Goal: Task Accomplishment & Management: Manage account settings

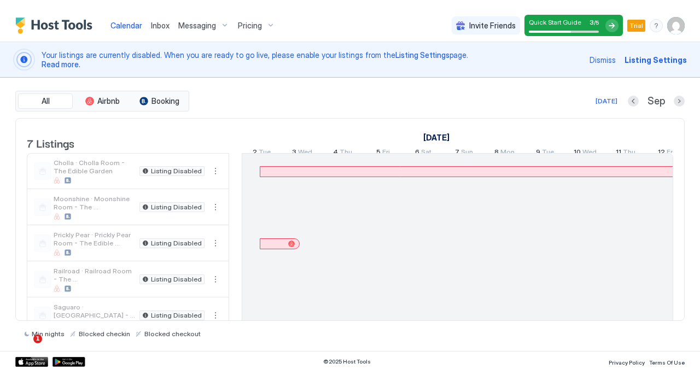
scroll to position [0, 607]
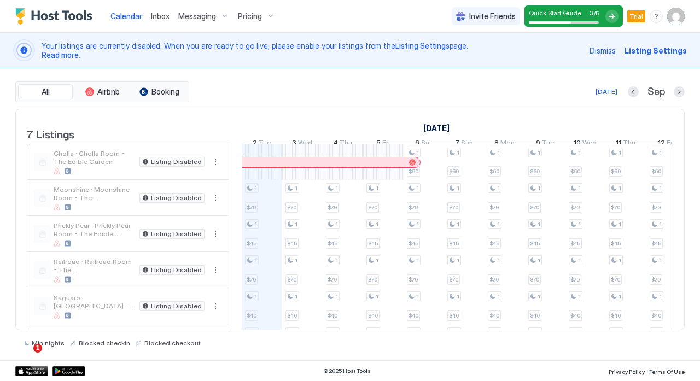
click at [37, 17] on img "Host Tools Logo" at bounding box center [56, 16] width 82 height 16
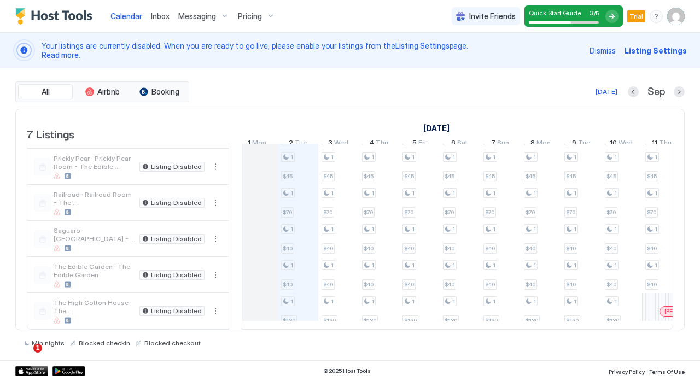
scroll to position [0, 487]
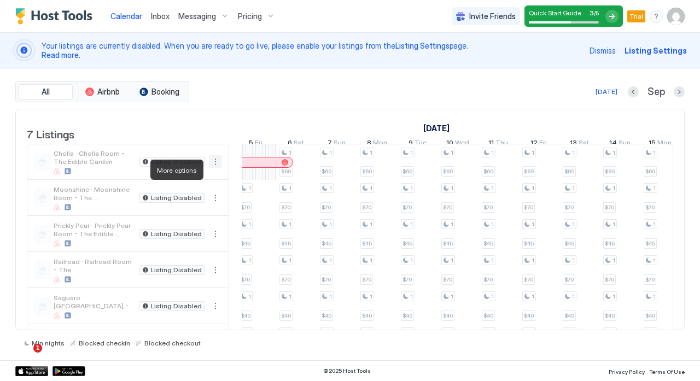
click at [220, 167] on button "More options" at bounding box center [215, 161] width 13 height 13
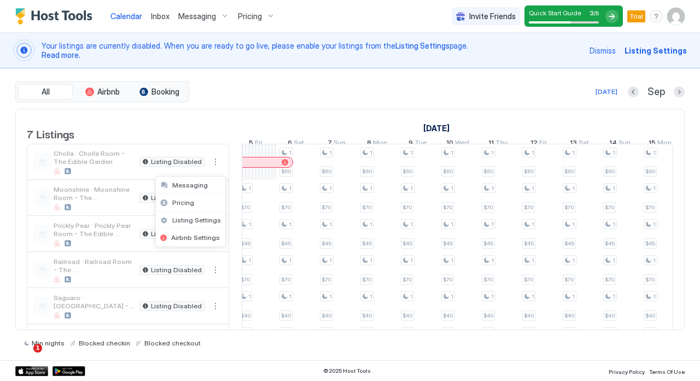
click at [220, 167] on div at bounding box center [350, 190] width 700 height 381
click at [138, 15] on span "Calendar" at bounding box center [126, 15] width 32 height 9
click at [161, 16] on span "Inbox" at bounding box center [160, 15] width 19 height 9
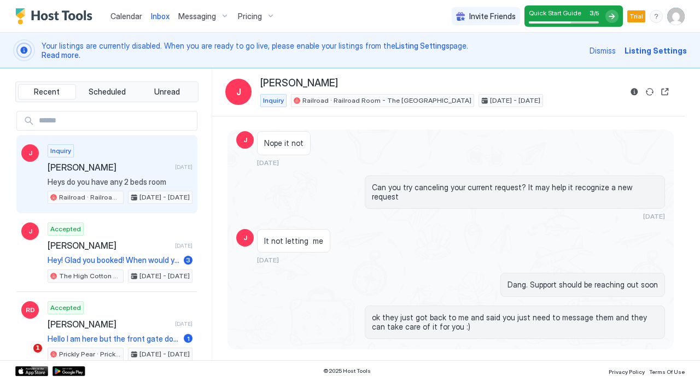
click at [148, 14] on div "Inbox" at bounding box center [159, 16] width 27 height 20
click at [136, 16] on span "Calendar" at bounding box center [126, 15] width 32 height 9
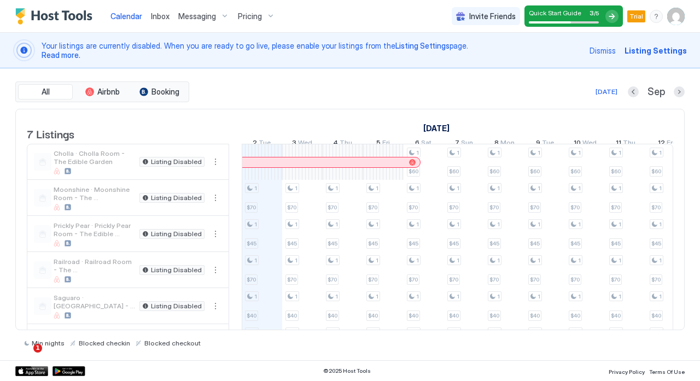
click at [650, 49] on span "Listing Settings" at bounding box center [655, 50] width 62 height 11
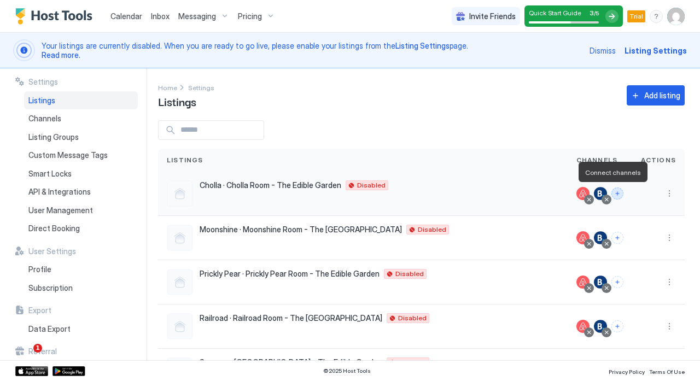
click at [611, 190] on button "Connect channels" at bounding box center [617, 193] width 12 height 12
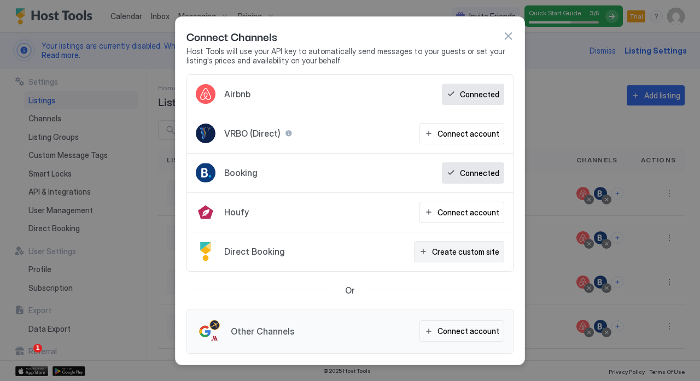
click at [459, 253] on div "Create custom site" at bounding box center [465, 251] width 67 height 11
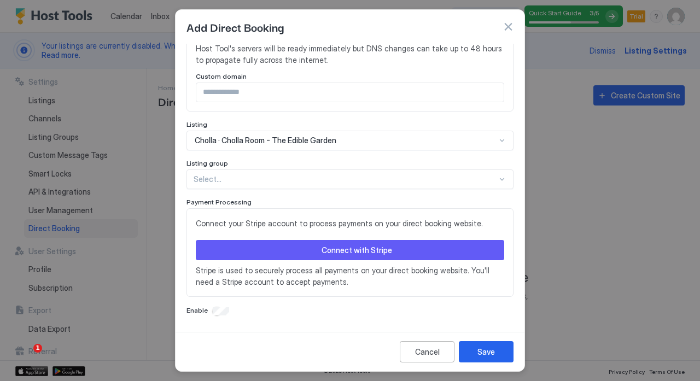
scroll to position [271, 0]
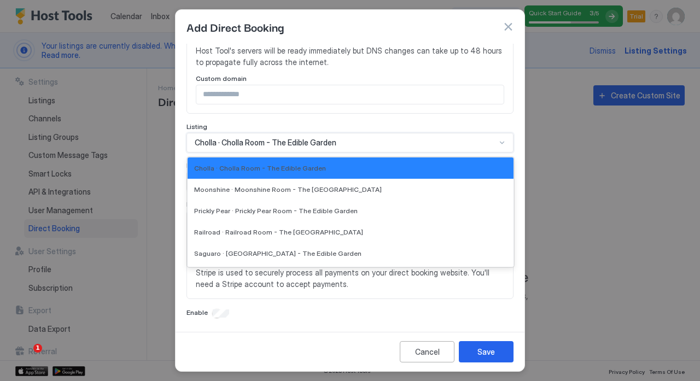
click at [447, 148] on div "Cholla · Cholla Room - The Edible Garden" at bounding box center [349, 143] width 327 height 20
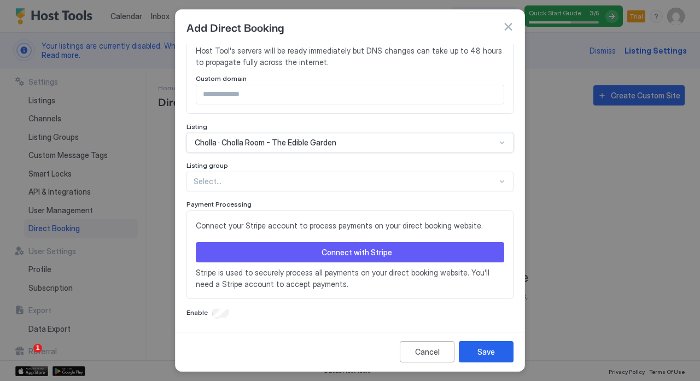
click at [447, 148] on div "Cholla · Cholla Room - The Edible Garden" at bounding box center [349, 143] width 327 height 20
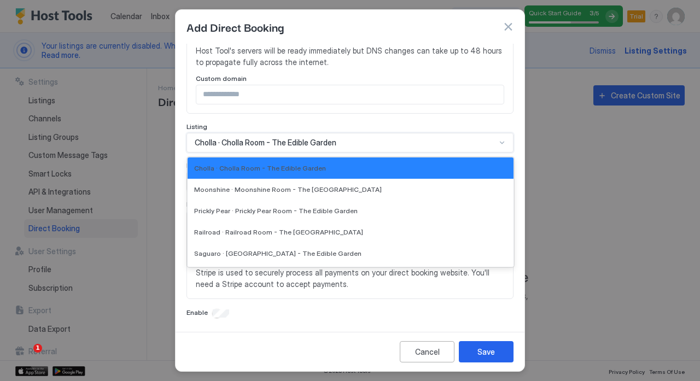
click at [447, 148] on div "Cholla · Cholla Room - The Edible Garden" at bounding box center [349, 143] width 327 height 20
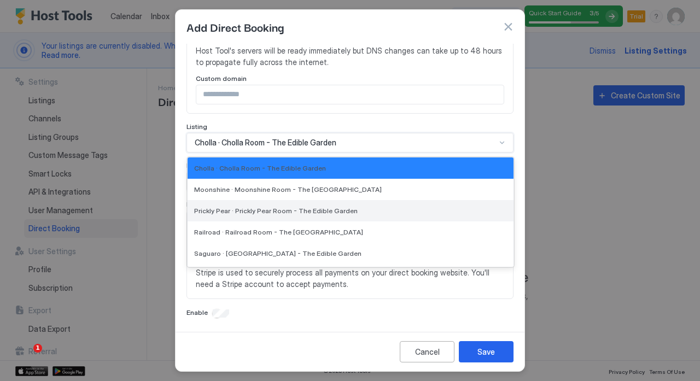
scroll to position [40, 0]
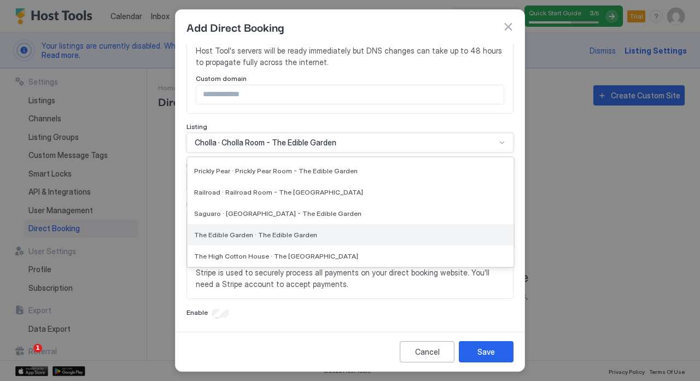
click at [355, 231] on div "The Edible Garden · The Edible Garden" at bounding box center [350, 235] width 313 height 8
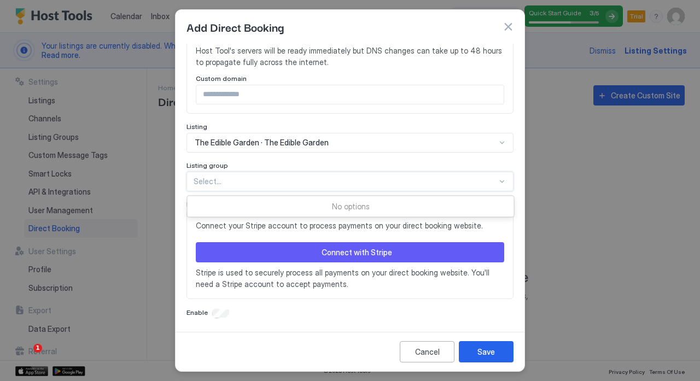
click at [335, 189] on div "Select..." at bounding box center [349, 182] width 327 height 20
click at [354, 185] on div at bounding box center [345, 182] width 303 height 10
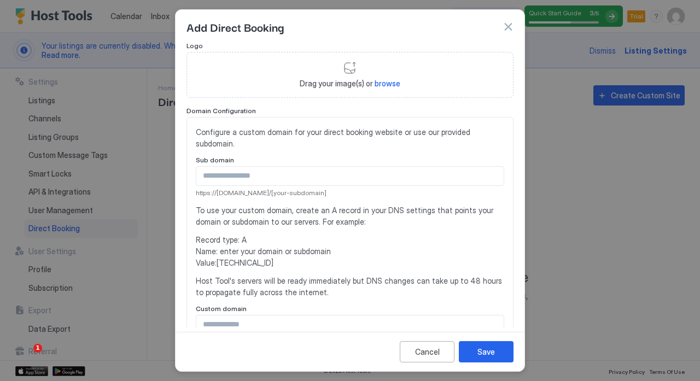
scroll to position [0, 0]
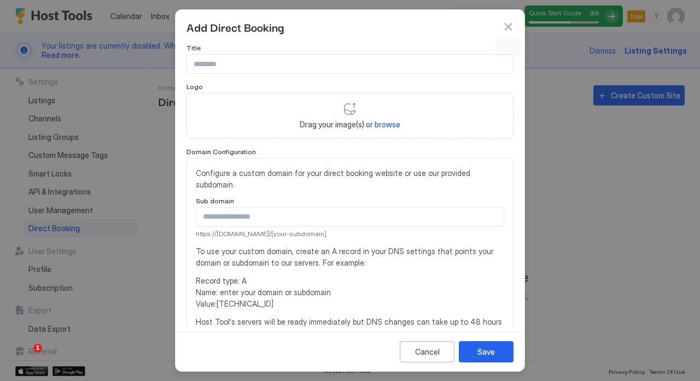
click at [509, 26] on button "button" at bounding box center [507, 26] width 11 height 11
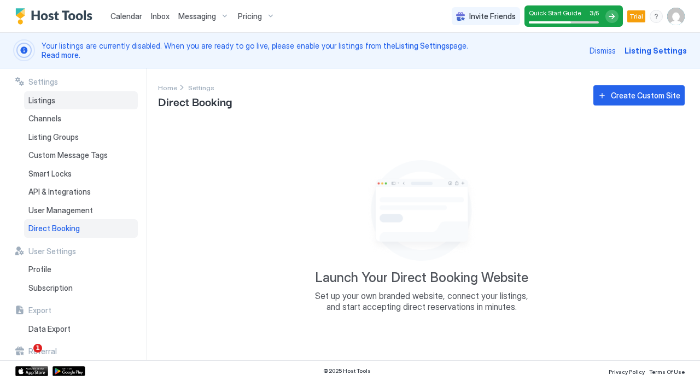
click at [54, 102] on span "Listings" at bounding box center [41, 101] width 27 height 10
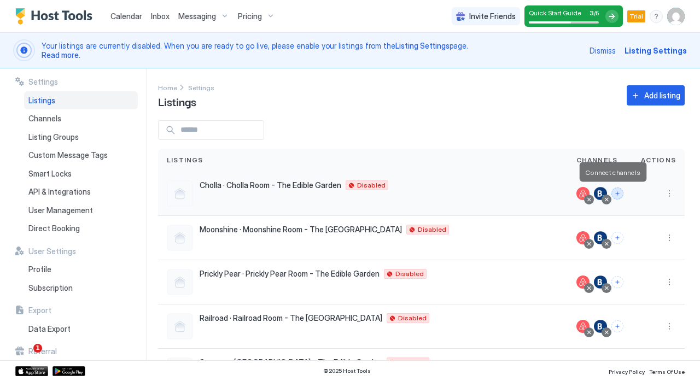
click at [611, 193] on button "Connect channels" at bounding box center [617, 193] width 12 height 12
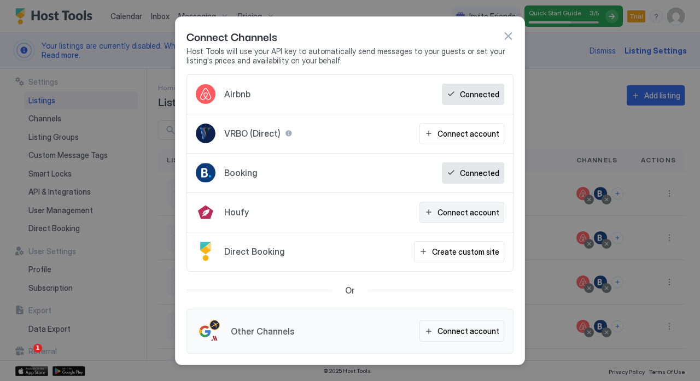
click at [441, 215] on div "Connect account" at bounding box center [468, 212] width 62 height 11
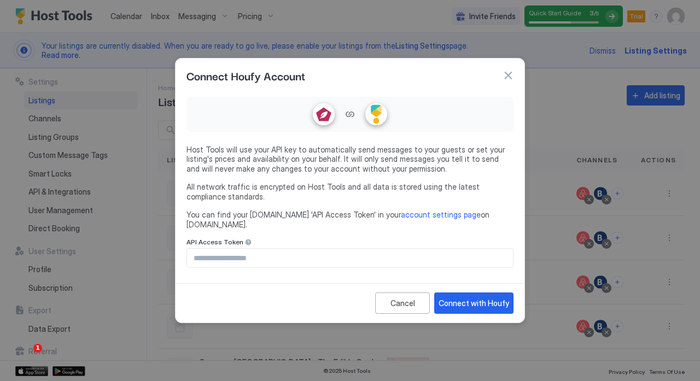
click at [321, 109] on div at bounding box center [324, 114] width 20 height 20
click at [260, 215] on span "You can find your [DOMAIN_NAME] 'API Access Token' in your account settings pag…" at bounding box center [349, 219] width 327 height 19
drag, startPoint x: 280, startPoint y: 219, endPoint x: 247, endPoint y: 222, distance: 33.5
click at [247, 222] on span "You can find your [DOMAIN_NAME] 'API Access Token' in your account settings pag…" at bounding box center [349, 219] width 327 height 19
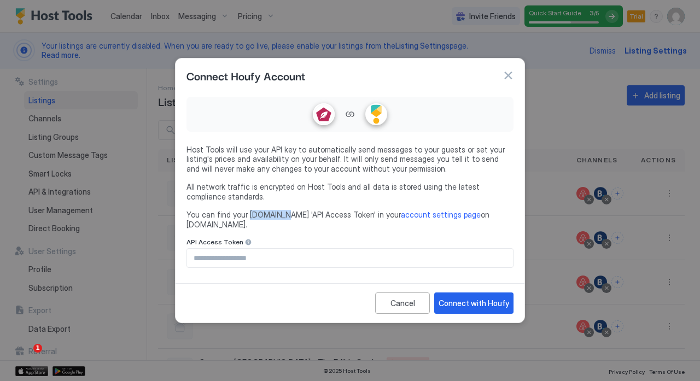
copy span "[DOMAIN_NAME]"
click at [255, 249] on input "Input Field" at bounding box center [350, 258] width 326 height 19
paste input "**********"
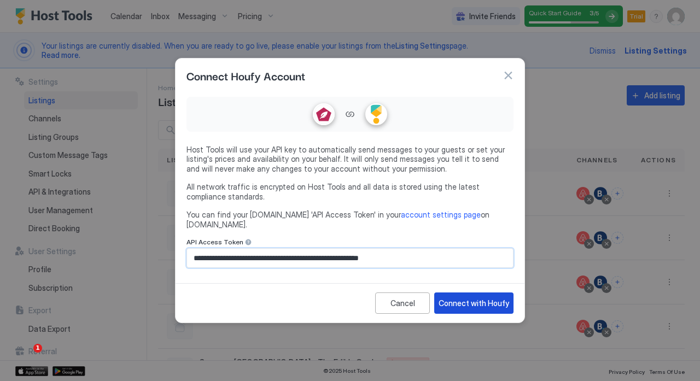
type input "**********"
click at [476, 305] on button "Connect with Houfy" at bounding box center [473, 302] width 79 height 21
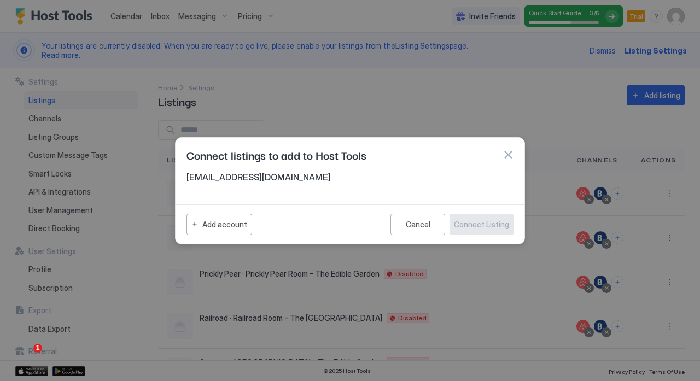
click at [226, 173] on span "[EMAIL_ADDRESS][DOMAIN_NAME]" at bounding box center [349, 177] width 327 height 11
click at [225, 224] on div "Add account" at bounding box center [224, 224] width 45 height 11
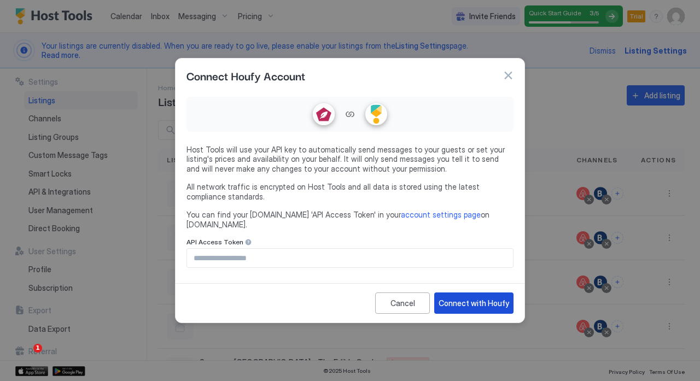
click at [493, 307] on button "Connect with Houfy" at bounding box center [473, 302] width 79 height 21
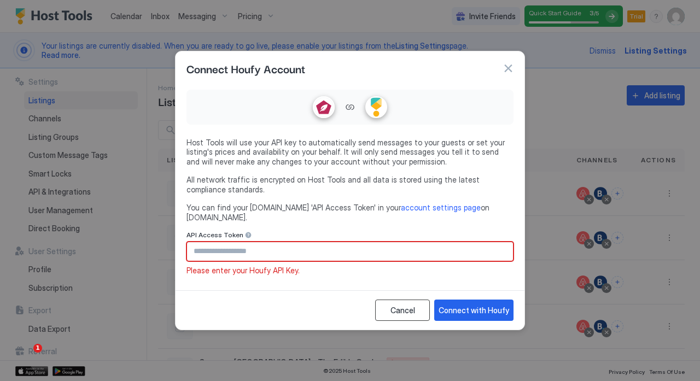
click at [403, 304] on div "Cancel" at bounding box center [402, 309] width 25 height 11
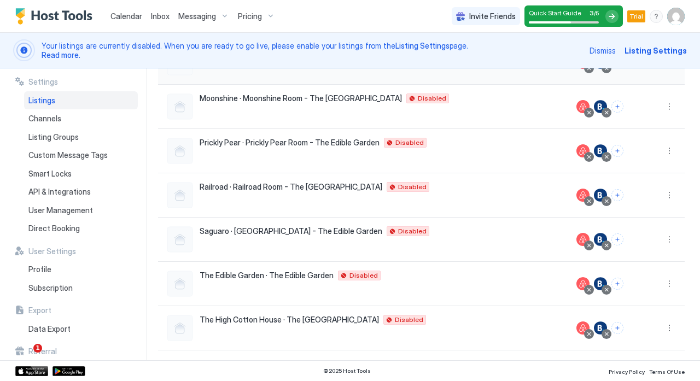
scroll to position [134, 0]
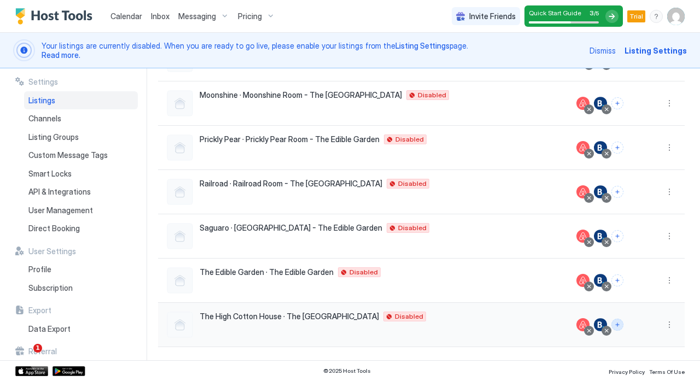
click at [611, 325] on button "Connect channels" at bounding box center [617, 325] width 12 height 12
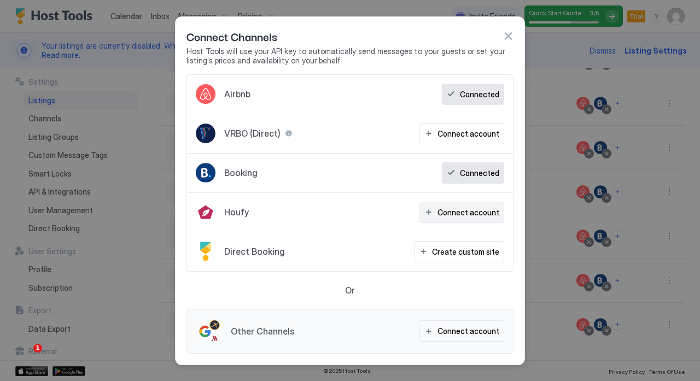
click at [480, 211] on div "Connect account" at bounding box center [468, 212] width 62 height 11
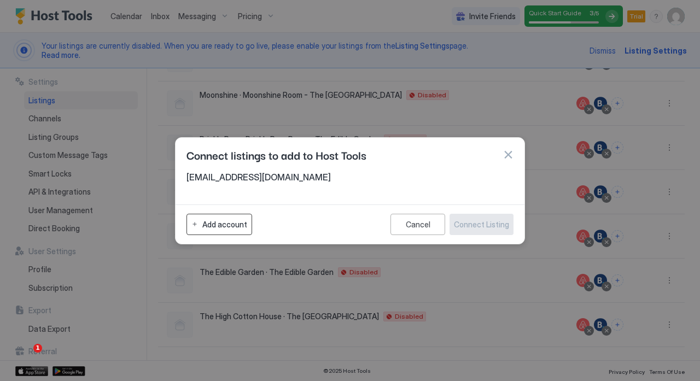
click at [241, 230] on button "Add account" at bounding box center [219, 224] width 66 height 21
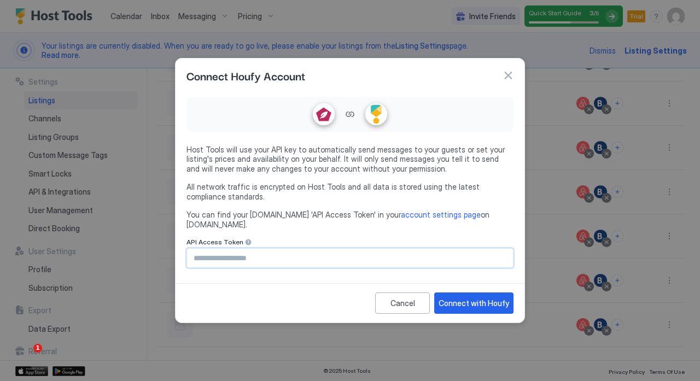
click at [255, 256] on input "Input Field" at bounding box center [350, 258] width 326 height 19
paste input "**********"
type input "**********"
click at [278, 251] on input "Input Field" at bounding box center [350, 258] width 326 height 19
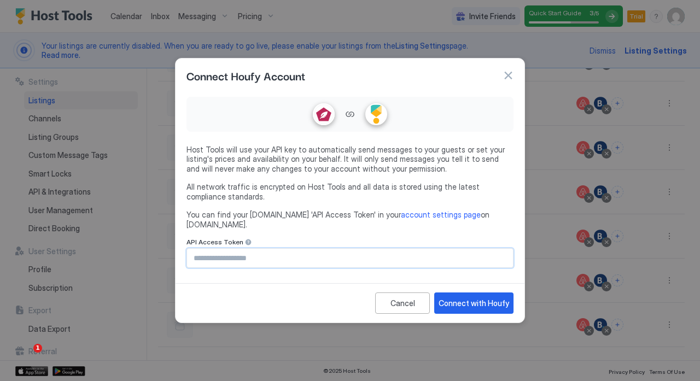
paste input "**********"
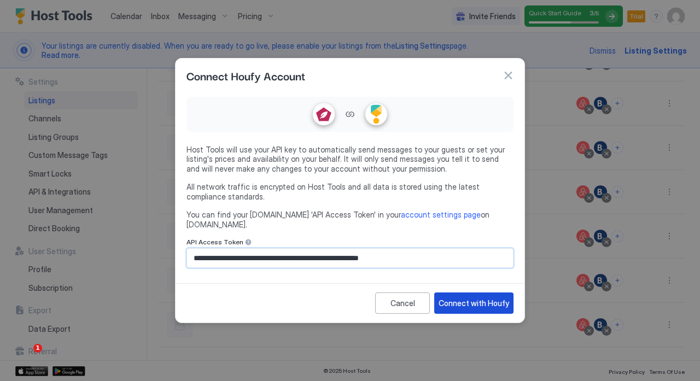
type input "**********"
click at [470, 297] on div "Connect with Houfy" at bounding box center [473, 302] width 71 height 11
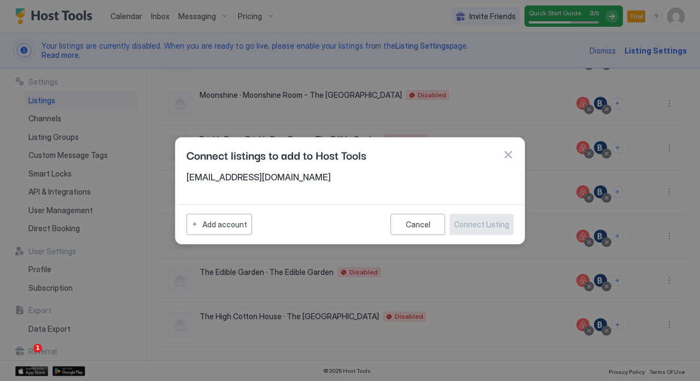
click at [233, 179] on span "[EMAIL_ADDRESS][DOMAIN_NAME]" at bounding box center [349, 177] width 327 height 11
click at [271, 190] on div "[EMAIL_ADDRESS][DOMAIN_NAME]" at bounding box center [349, 186] width 349 height 28
drag, startPoint x: 271, startPoint y: 190, endPoint x: 377, endPoint y: 212, distance: 108.3
click at [377, 212] on div "Connect listings to add to Host Tools [EMAIL_ADDRESS][DOMAIN_NAME] Add account …" at bounding box center [350, 190] width 350 height 107
click at [209, 181] on span "[EMAIL_ADDRESS][DOMAIN_NAME]" at bounding box center [349, 177] width 327 height 11
